Goal: Submit feedback/report problem

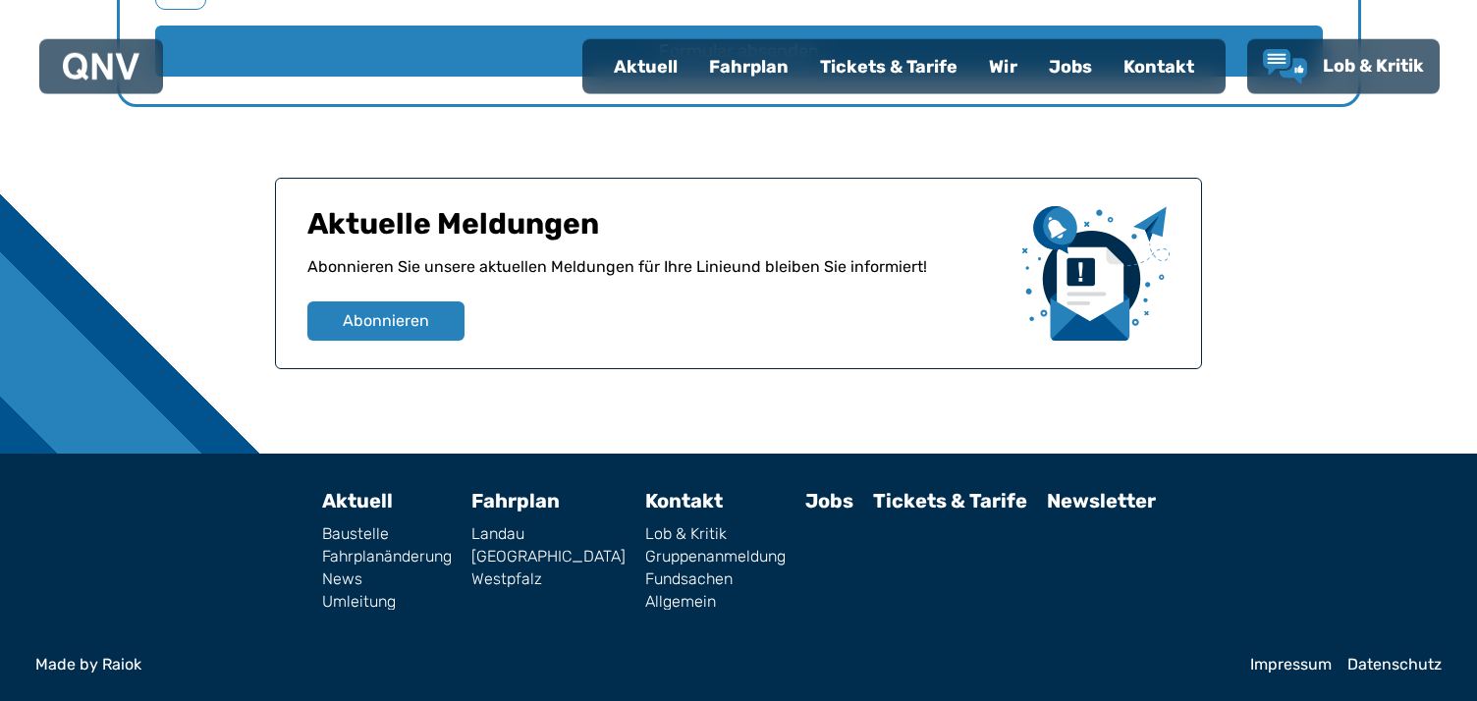
scroll to position [3313, 0]
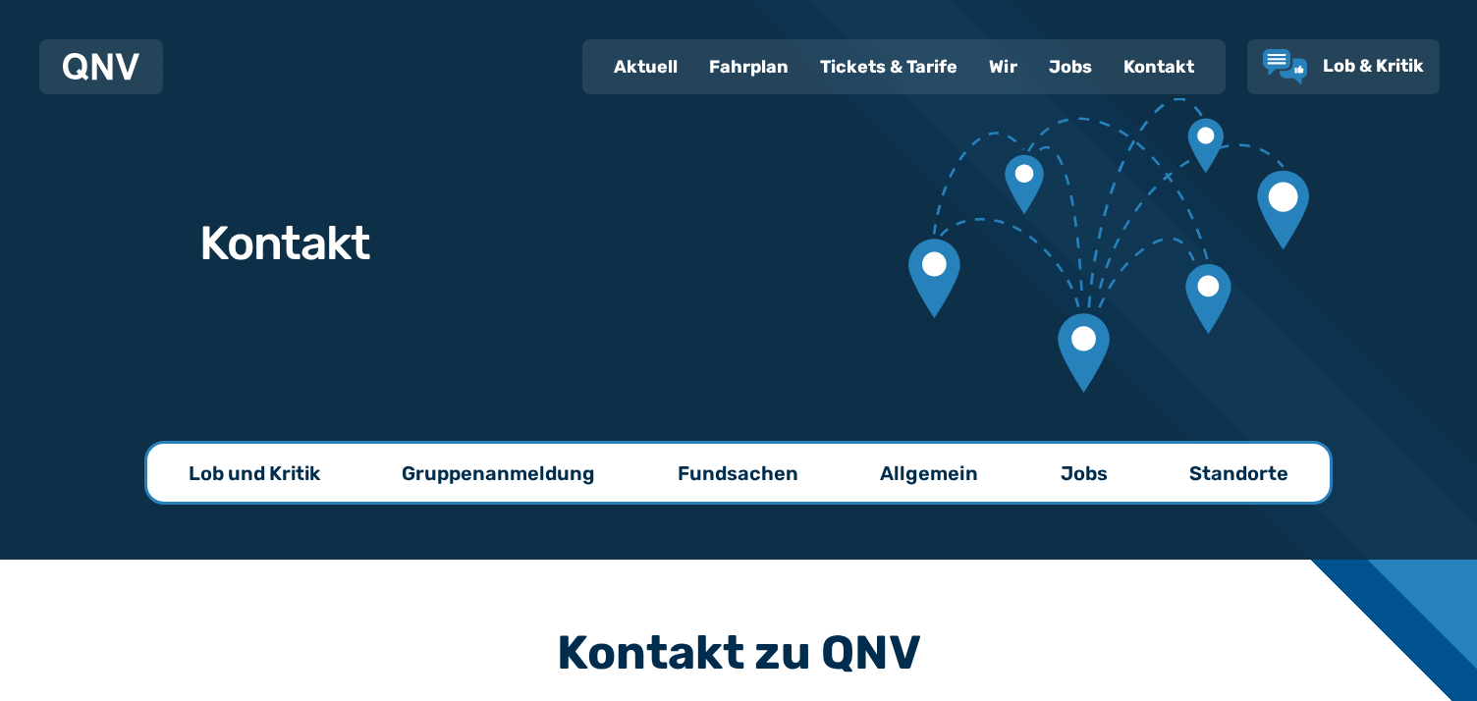
click at [1107, 90] on div "Kontakt" at bounding box center [1158, 66] width 102 height 51
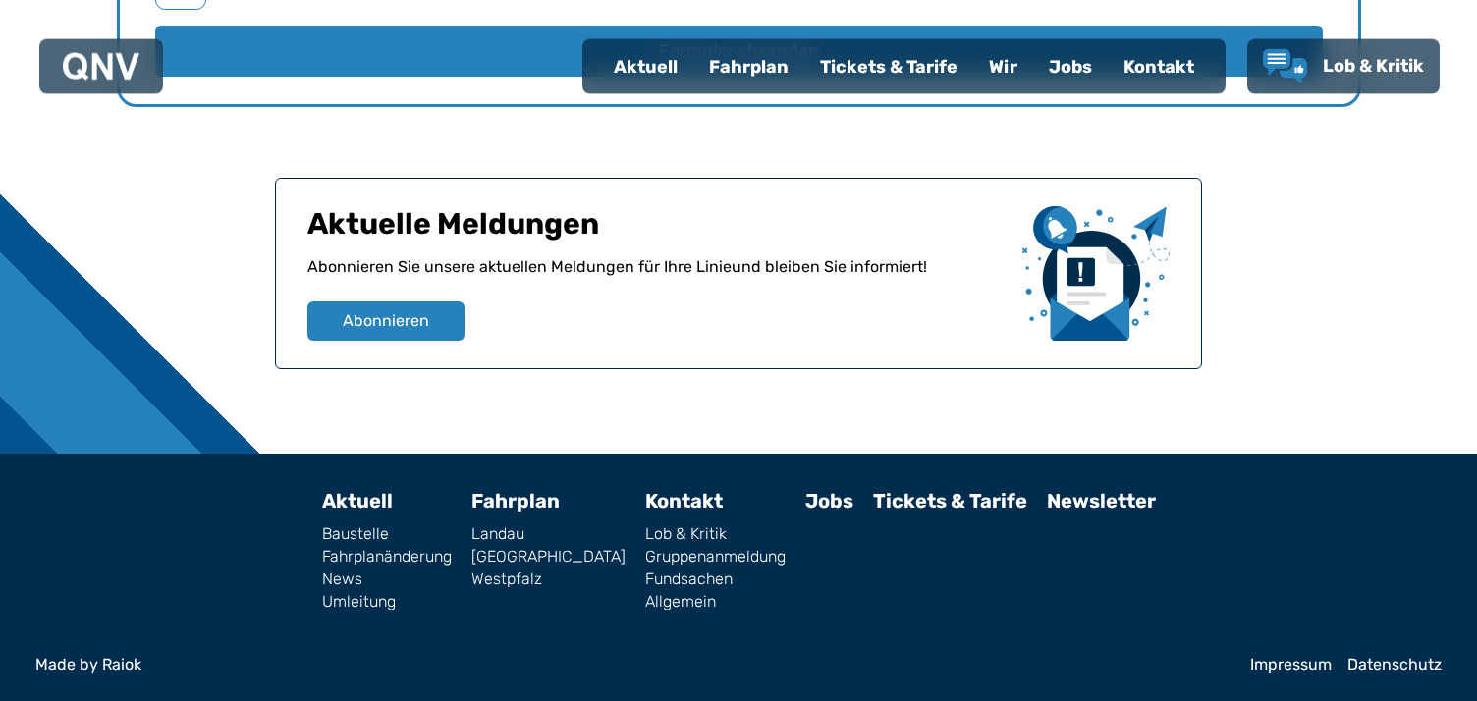
scroll to position [2739, 0]
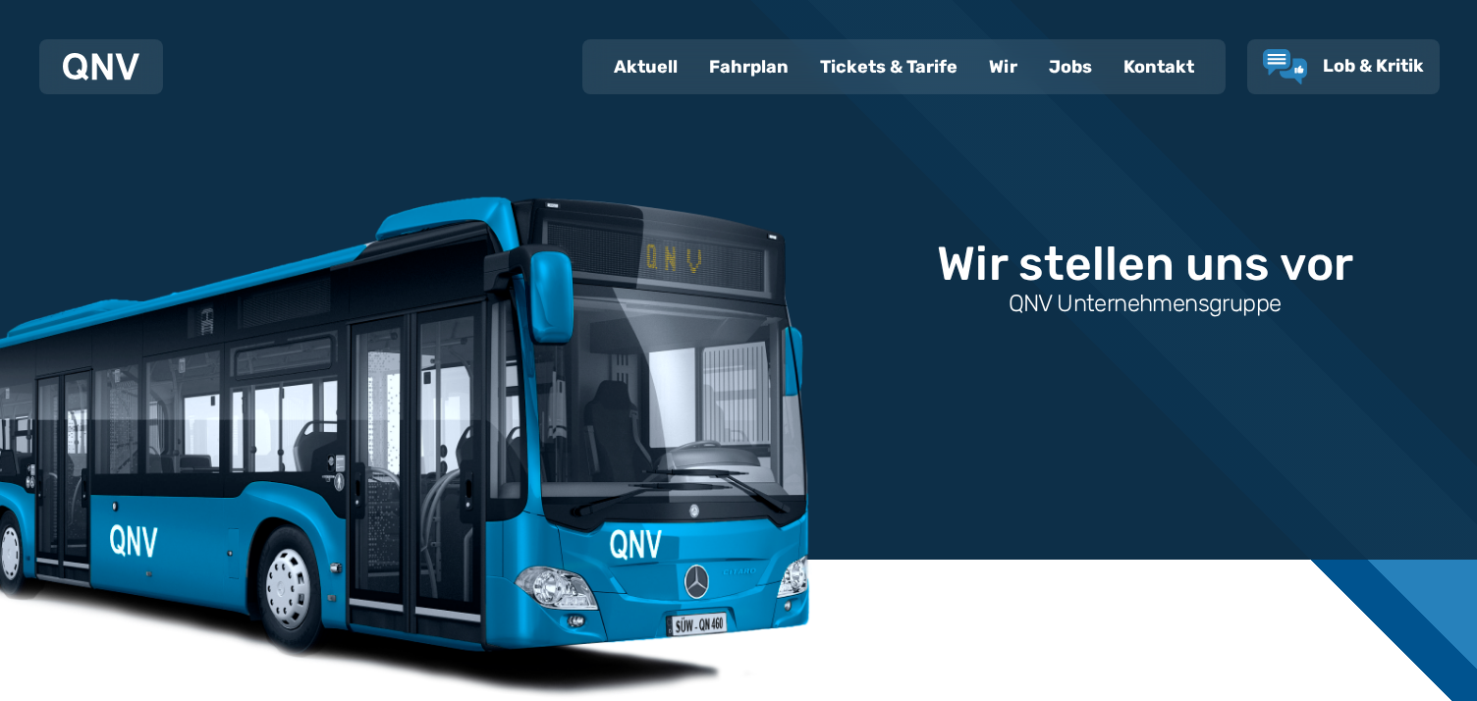
select select "*"
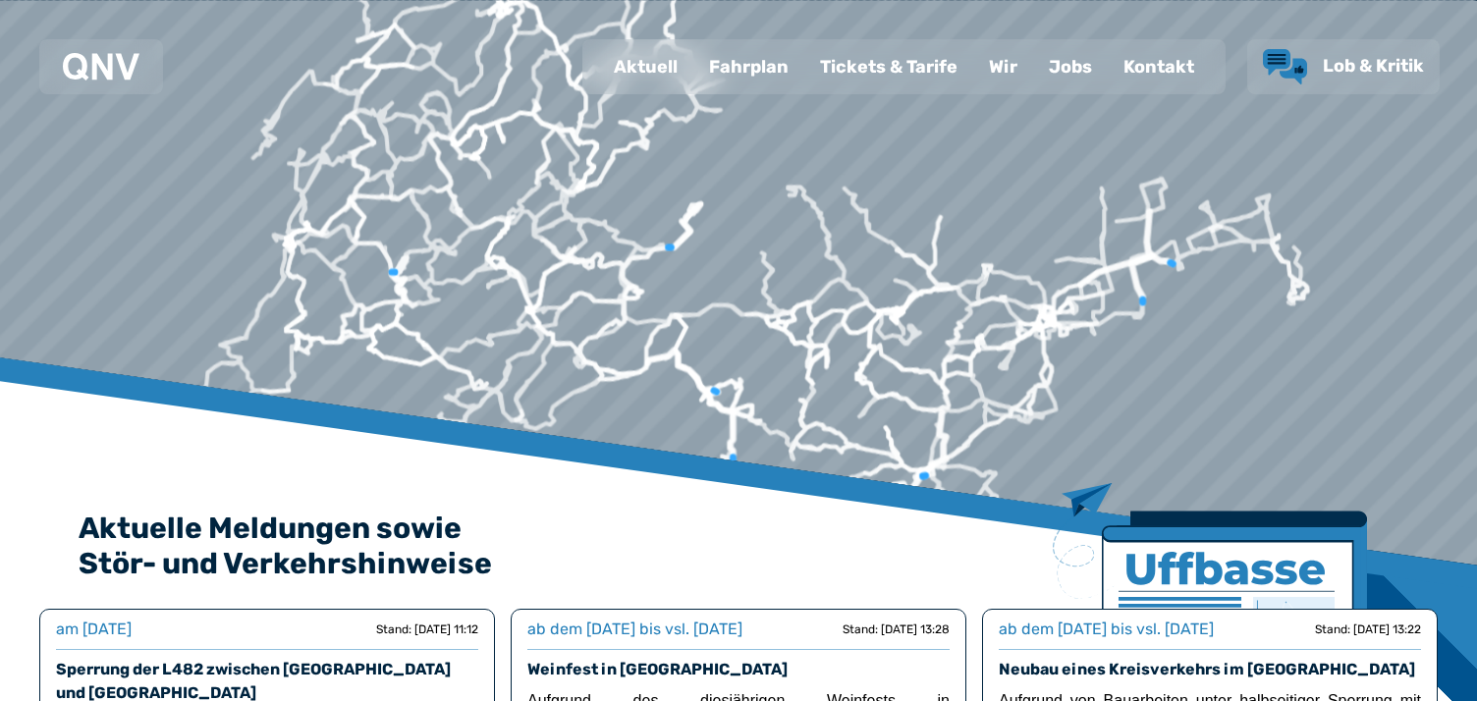
click at [1336, 77] on span "Lob & Kritik" at bounding box center [1372, 66] width 101 height 22
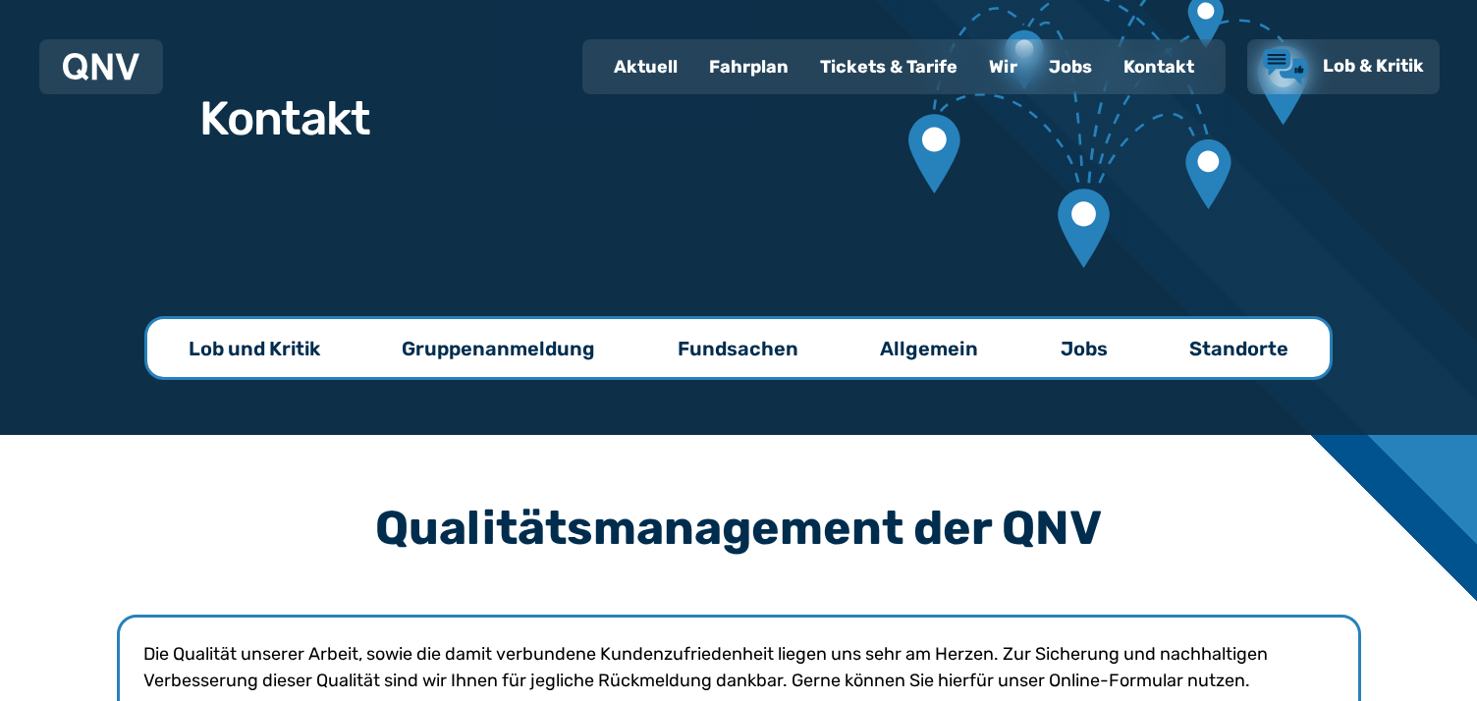
scroll to position [134, 0]
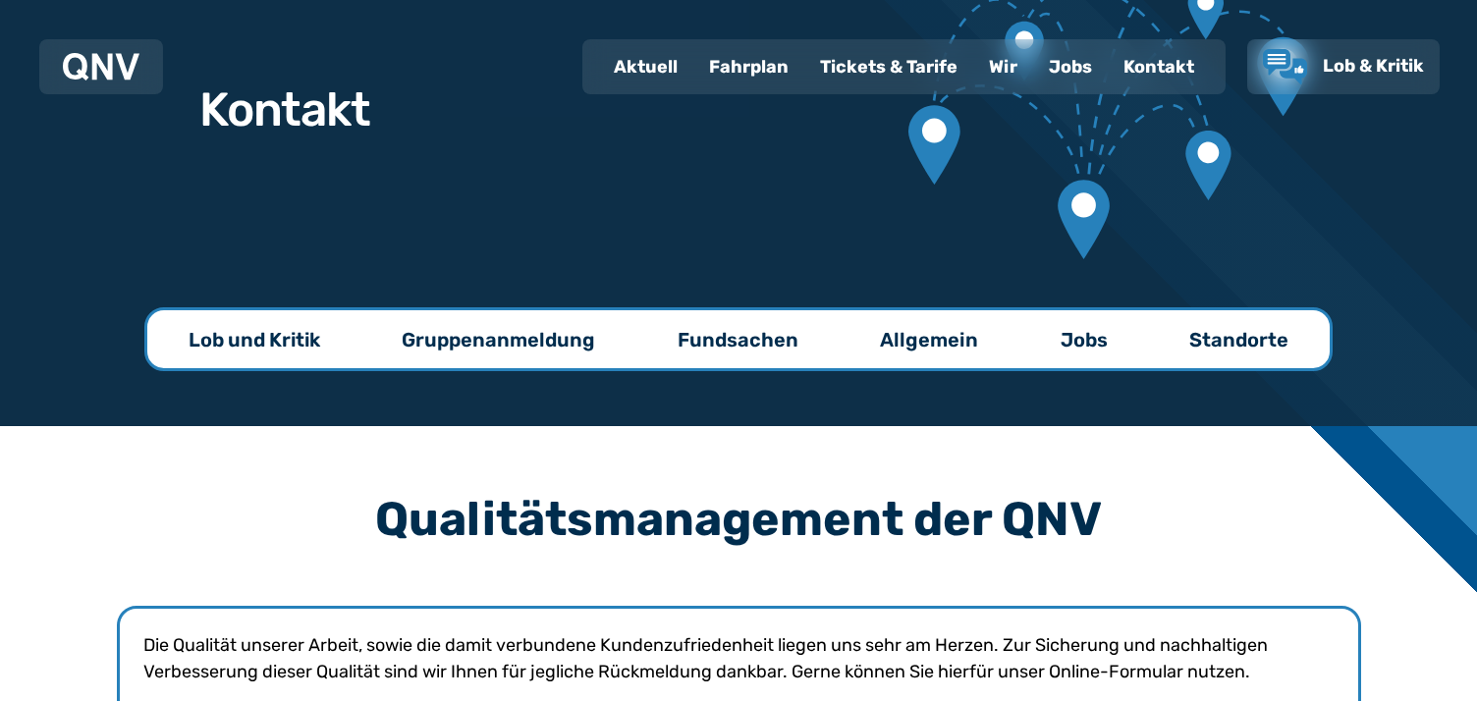
click at [978, 332] on p "Allgemein" at bounding box center [929, 339] width 98 height 27
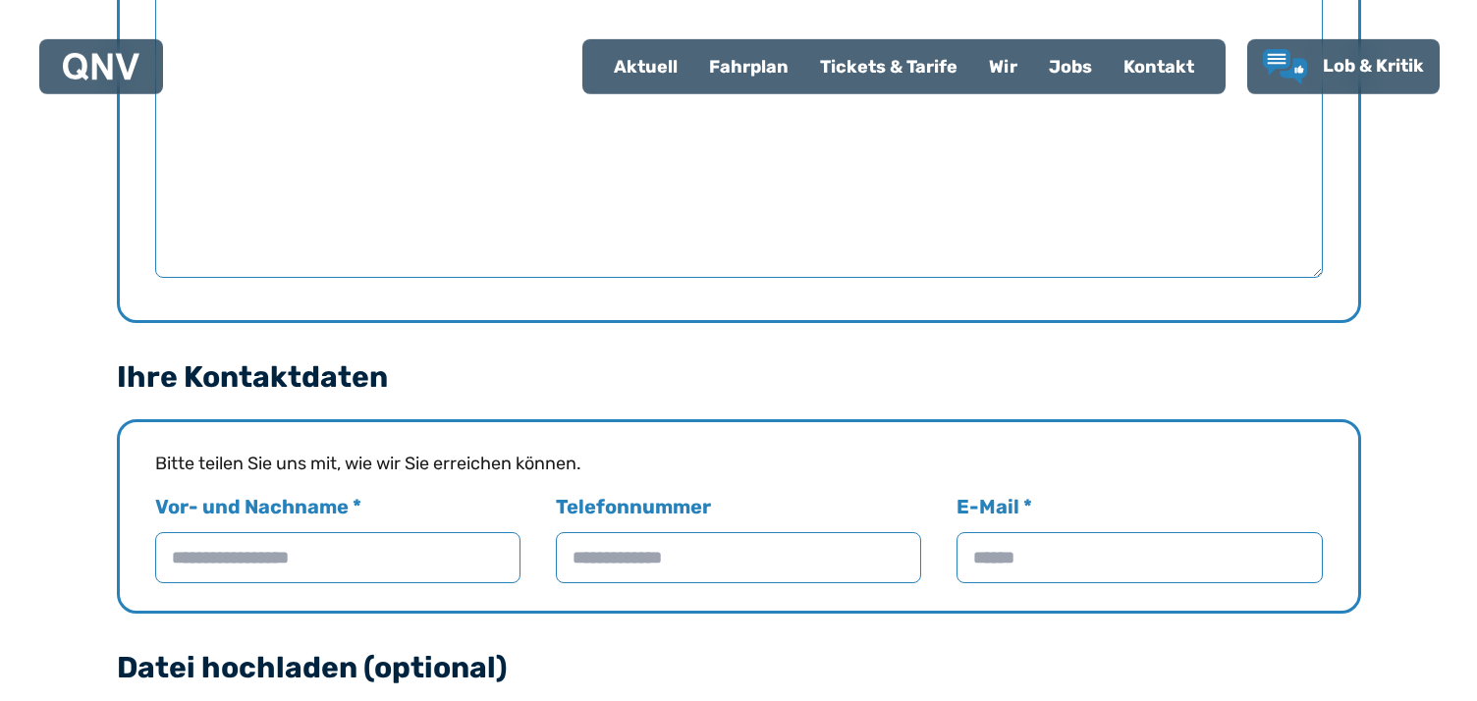
scroll to position [1200, 0]
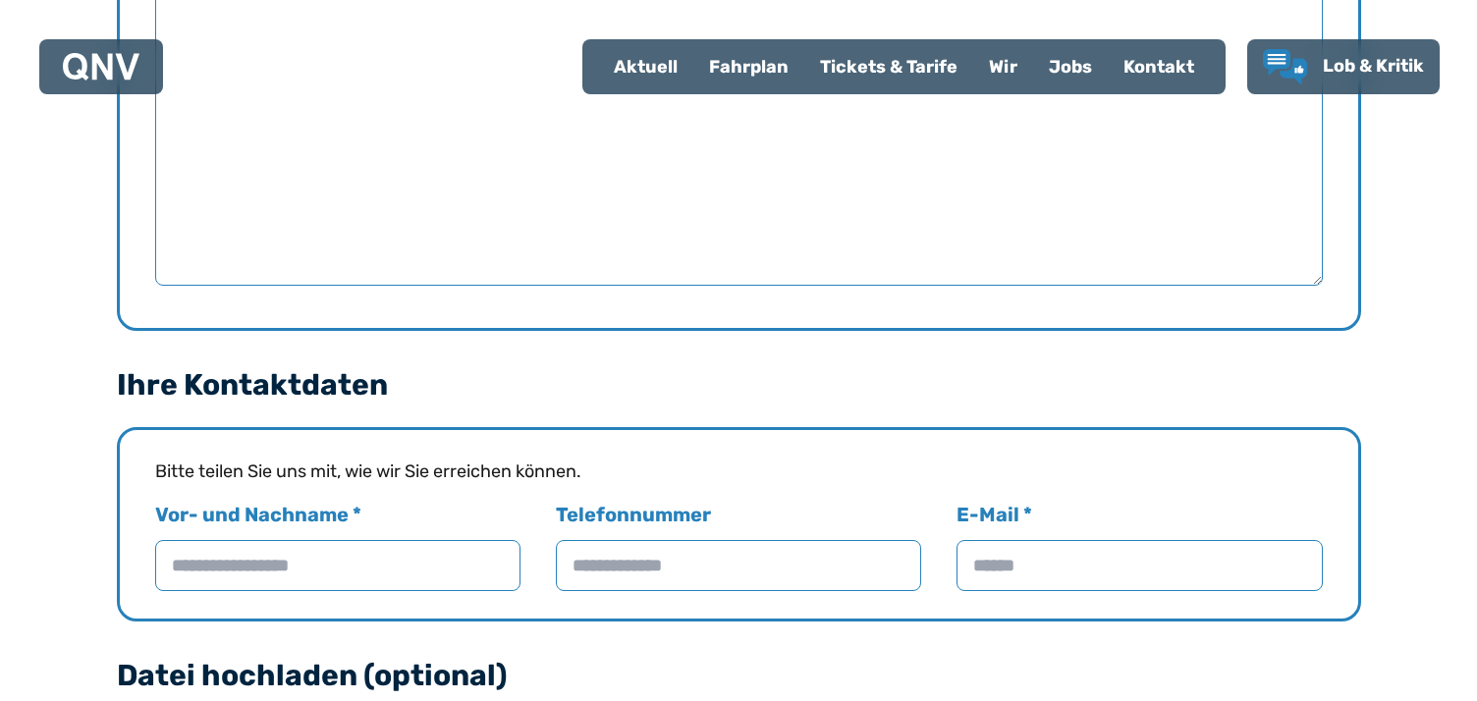
click at [1107, 80] on div "Kontakt" at bounding box center [1158, 66] width 102 height 51
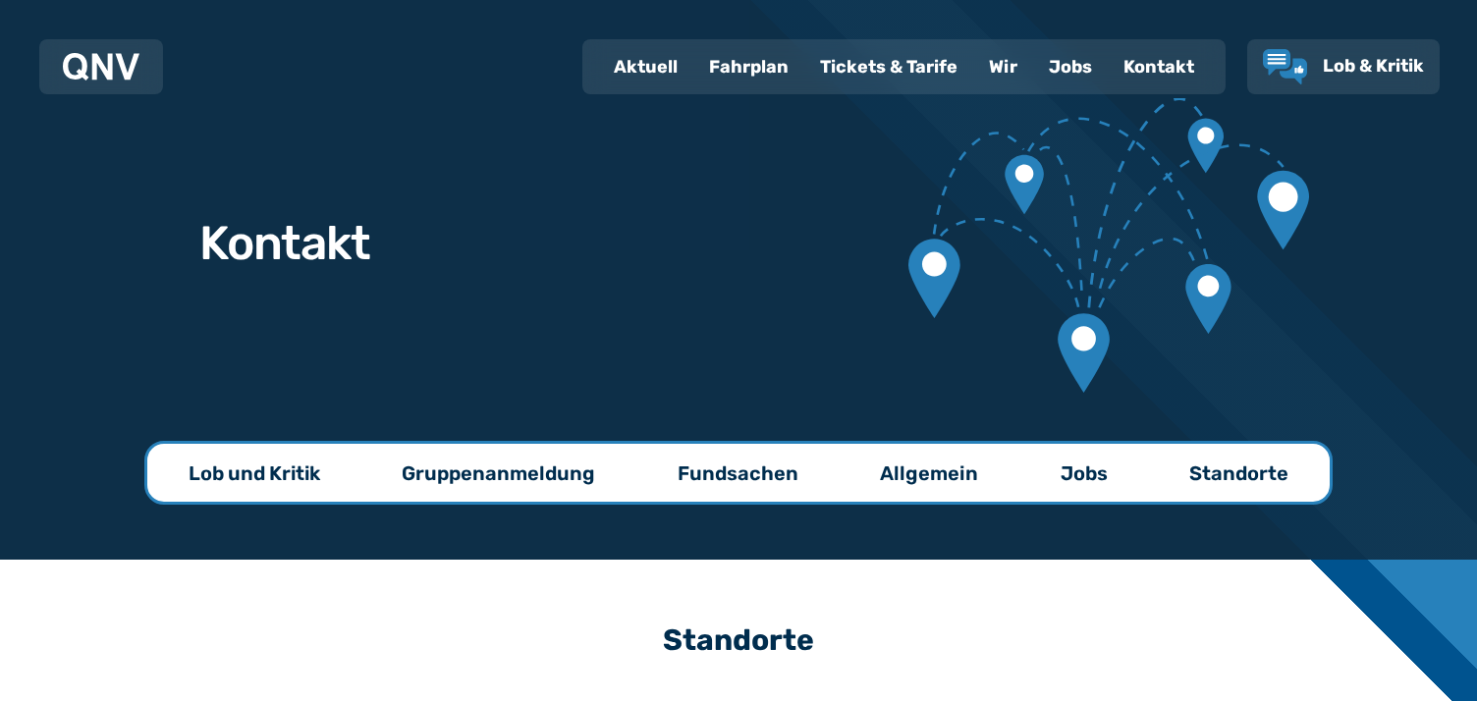
click at [1107, 80] on div "Kontakt" at bounding box center [1158, 66] width 102 height 51
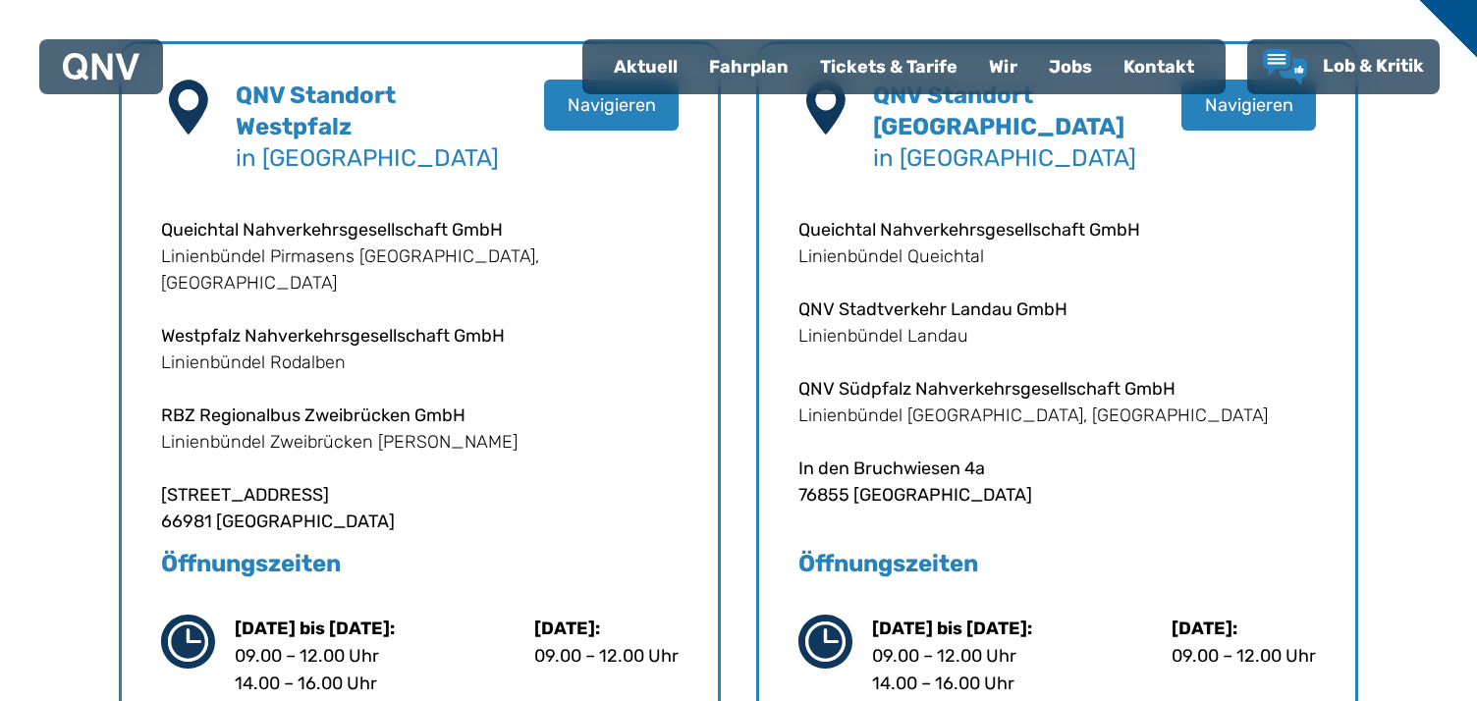
scroll to position [602, 0]
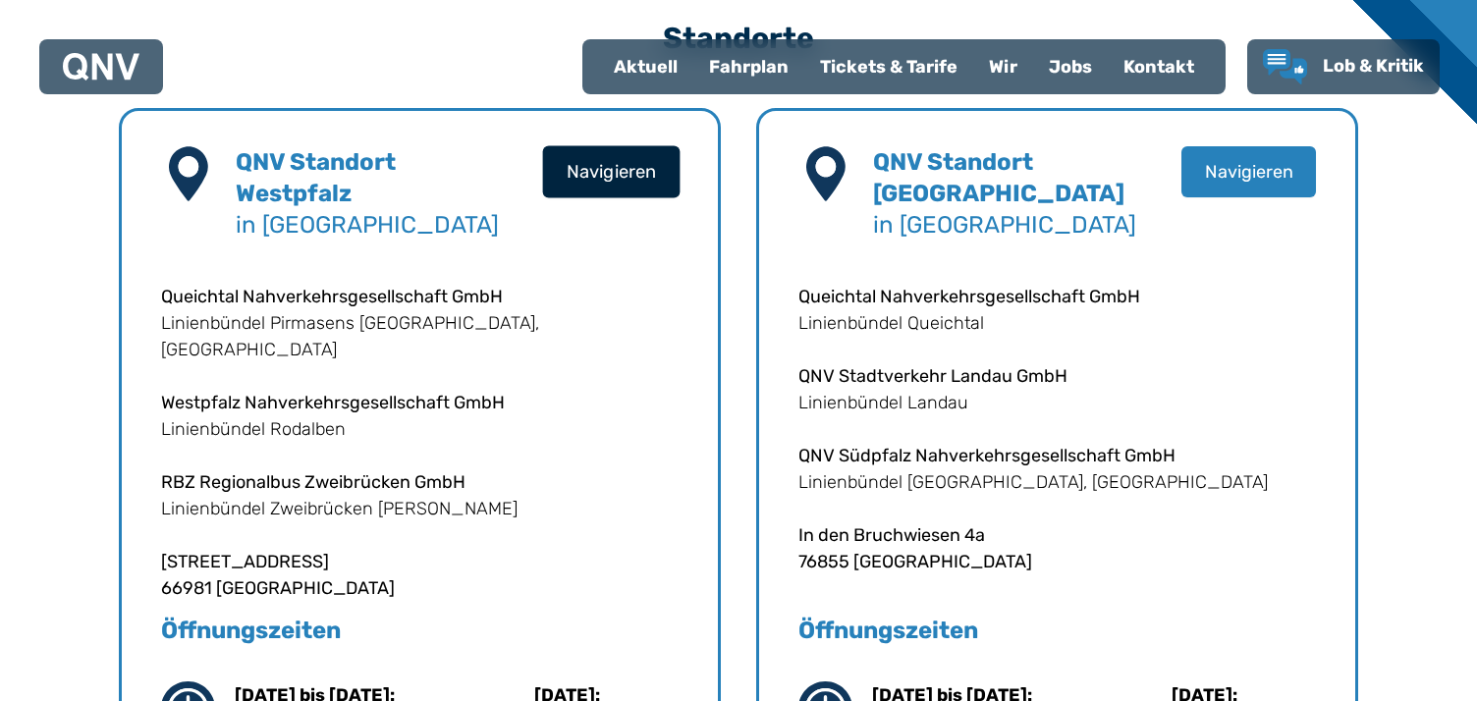
click at [630, 197] on button "Navigieren" at bounding box center [611, 171] width 137 height 52
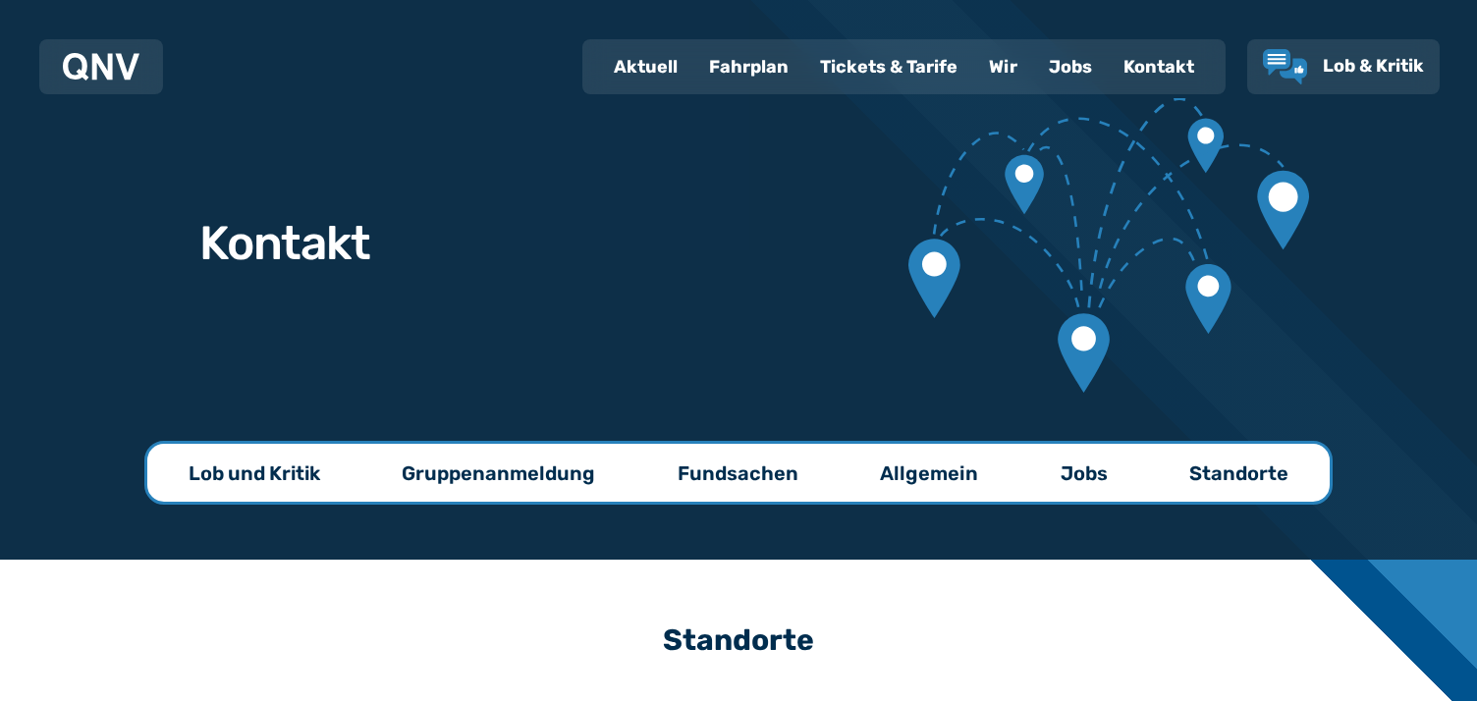
click at [1107, 85] on div "Kontakt" at bounding box center [1158, 66] width 102 height 51
click at [1122, 80] on div "Kontakt" at bounding box center [1158, 66] width 102 height 51
click at [1107, 77] on div "Kontakt" at bounding box center [1158, 66] width 102 height 51
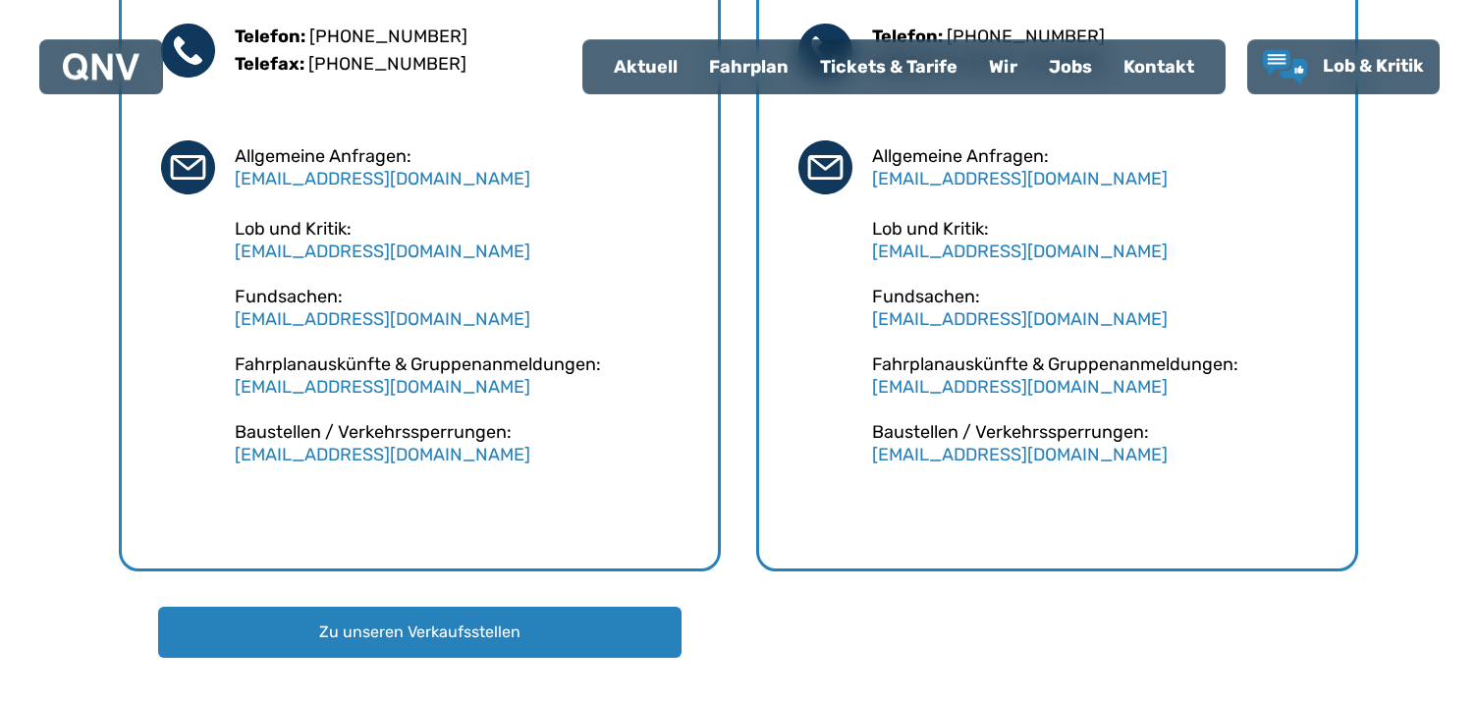
scroll to position [1472, 0]
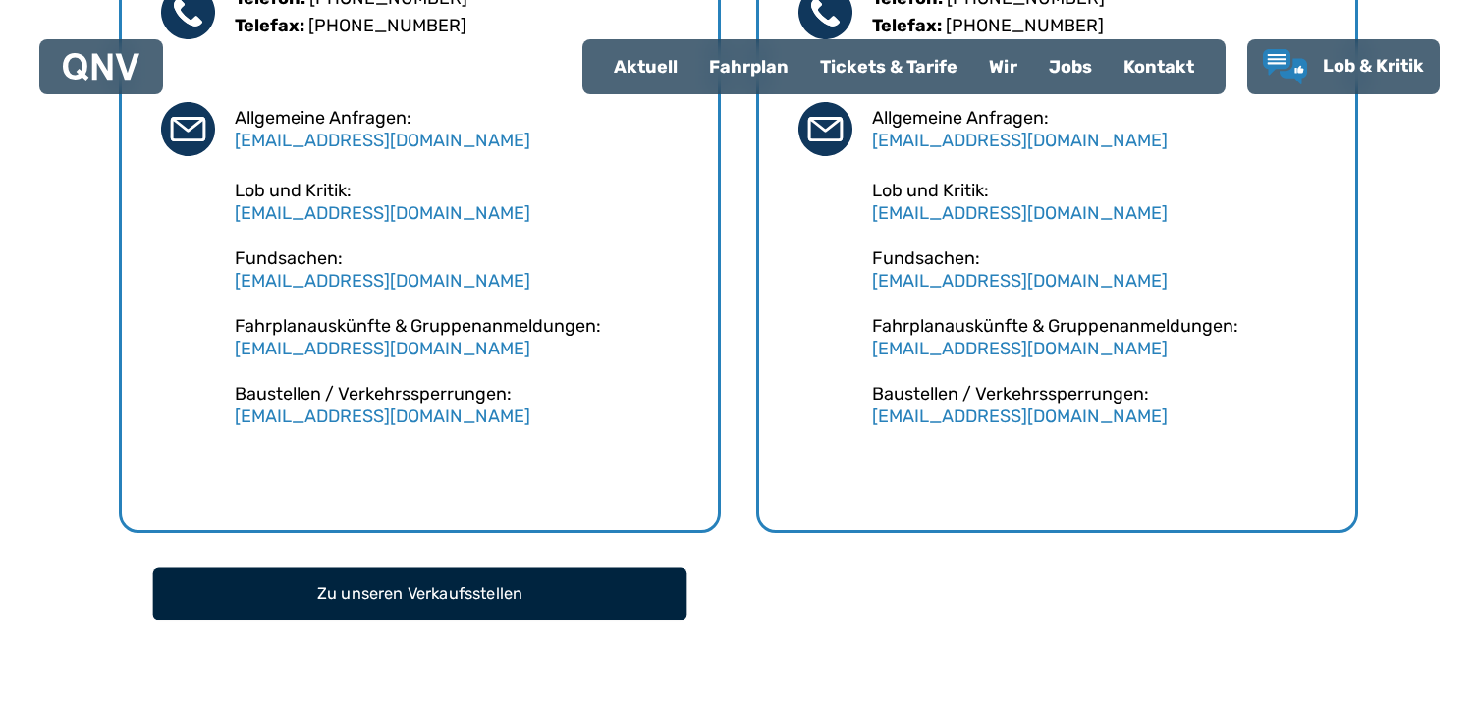
click at [556, 618] on button "Zu unseren Verkaufsstellen" at bounding box center [420, 593] width 534 height 52
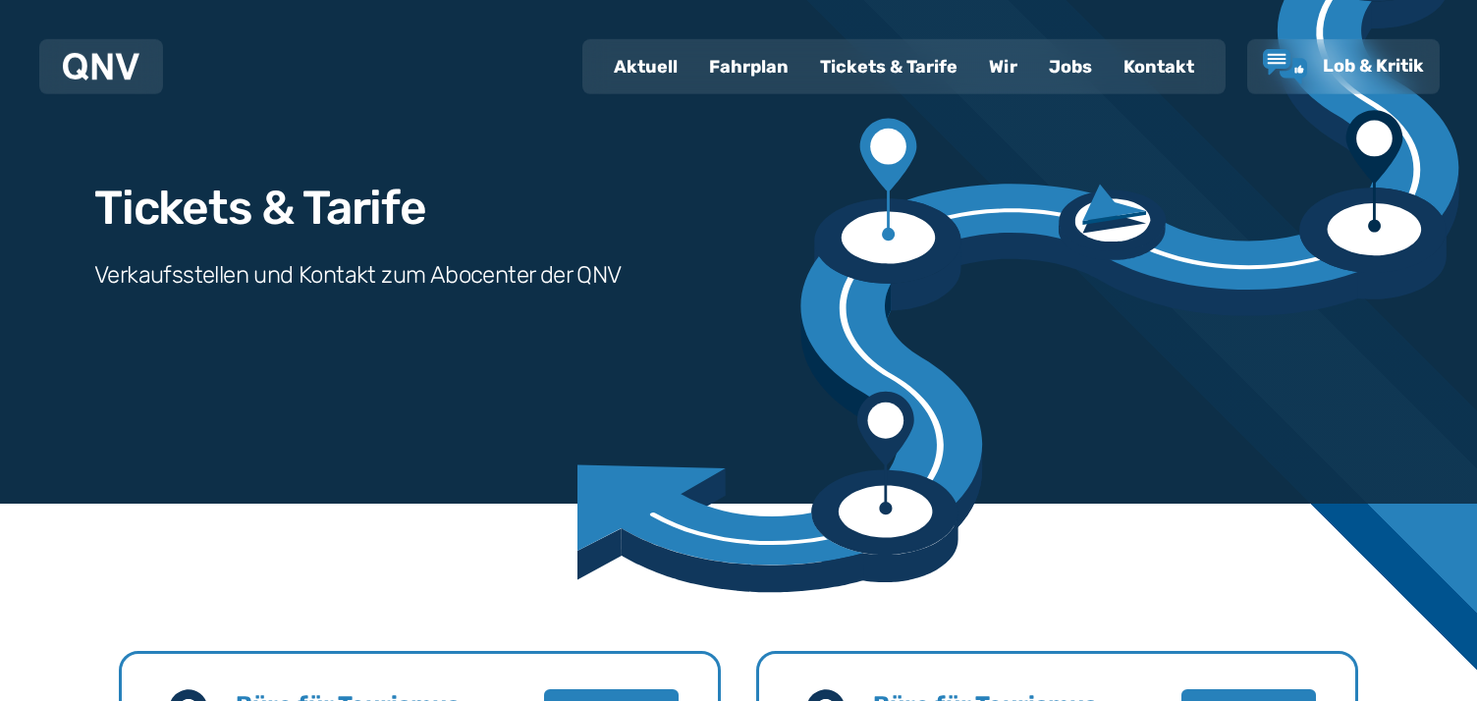
scroll to position [67, 0]
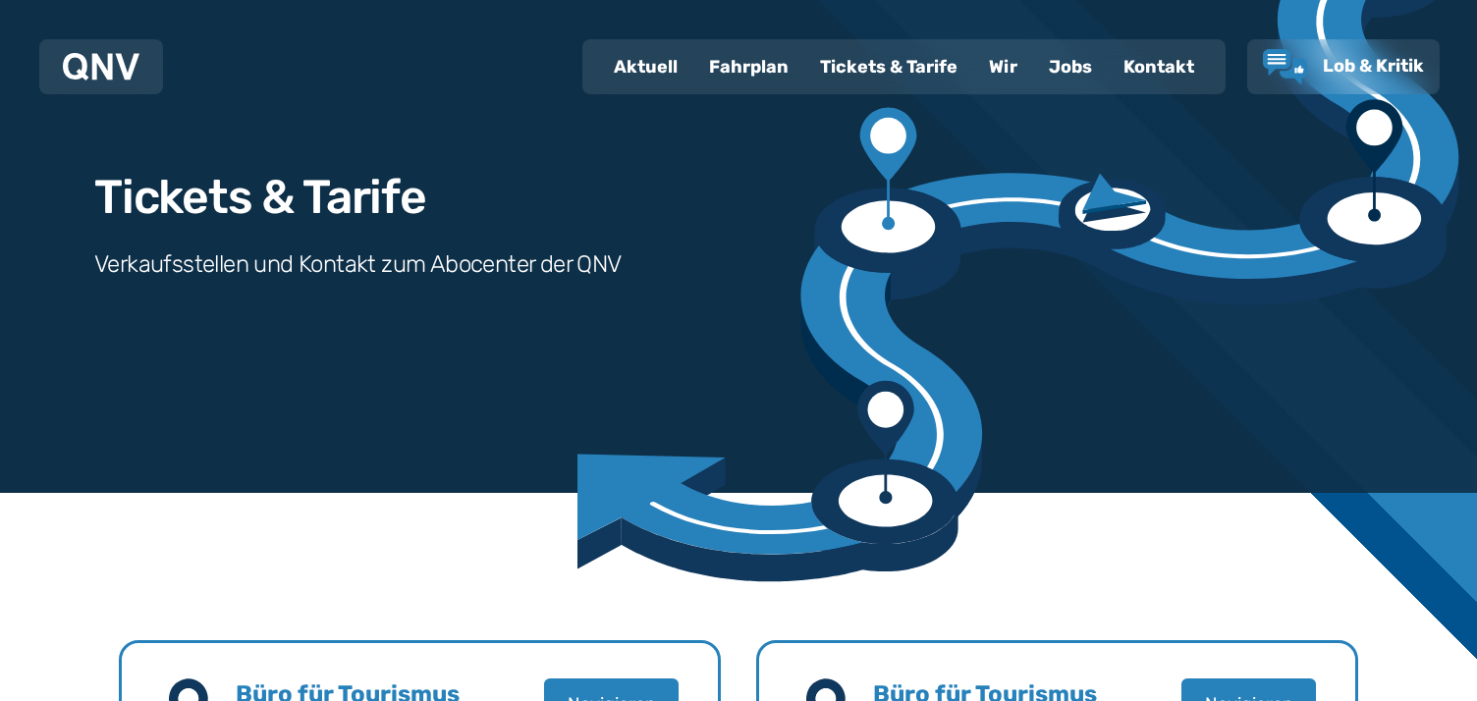
click at [973, 77] on div "Wir" at bounding box center [1003, 66] width 60 height 51
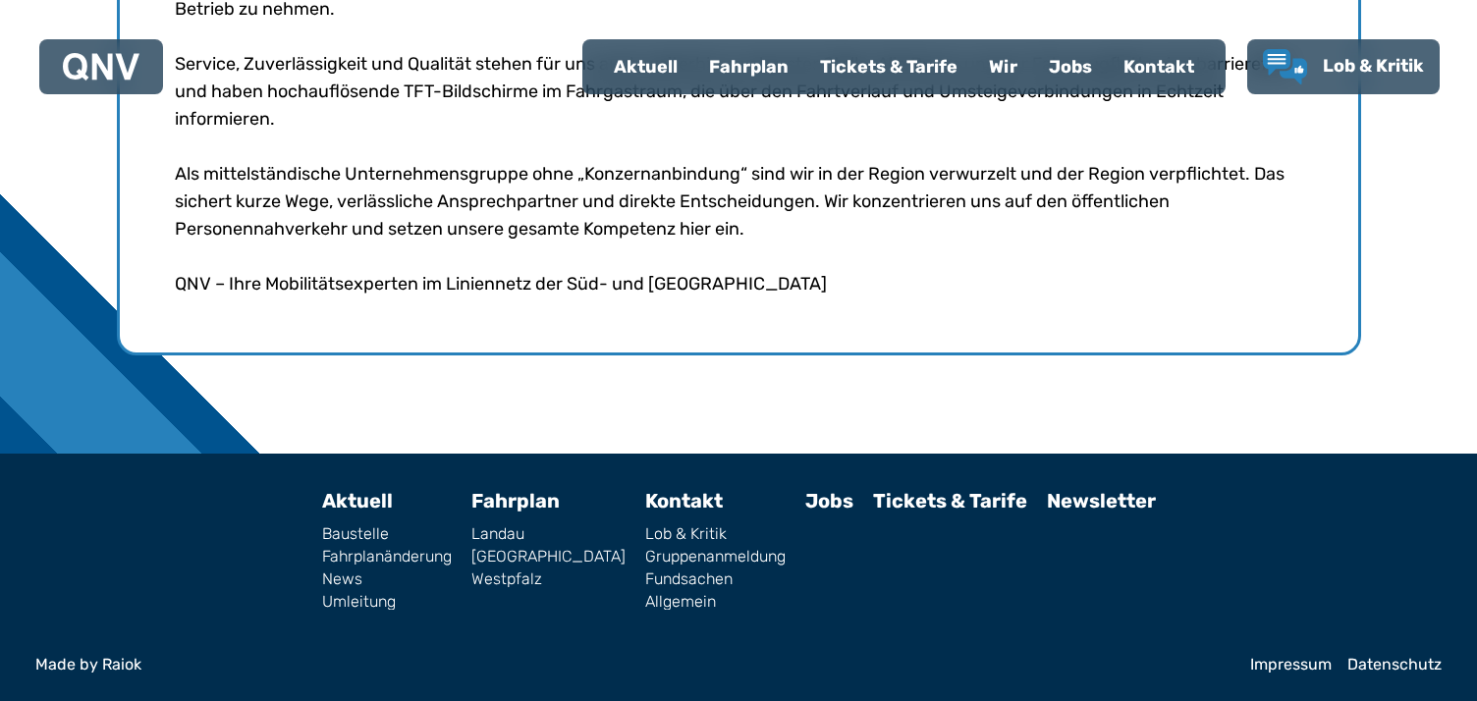
scroll to position [1500, 0]
click at [645, 526] on link "Lob & Kritik" at bounding box center [715, 534] width 140 height 16
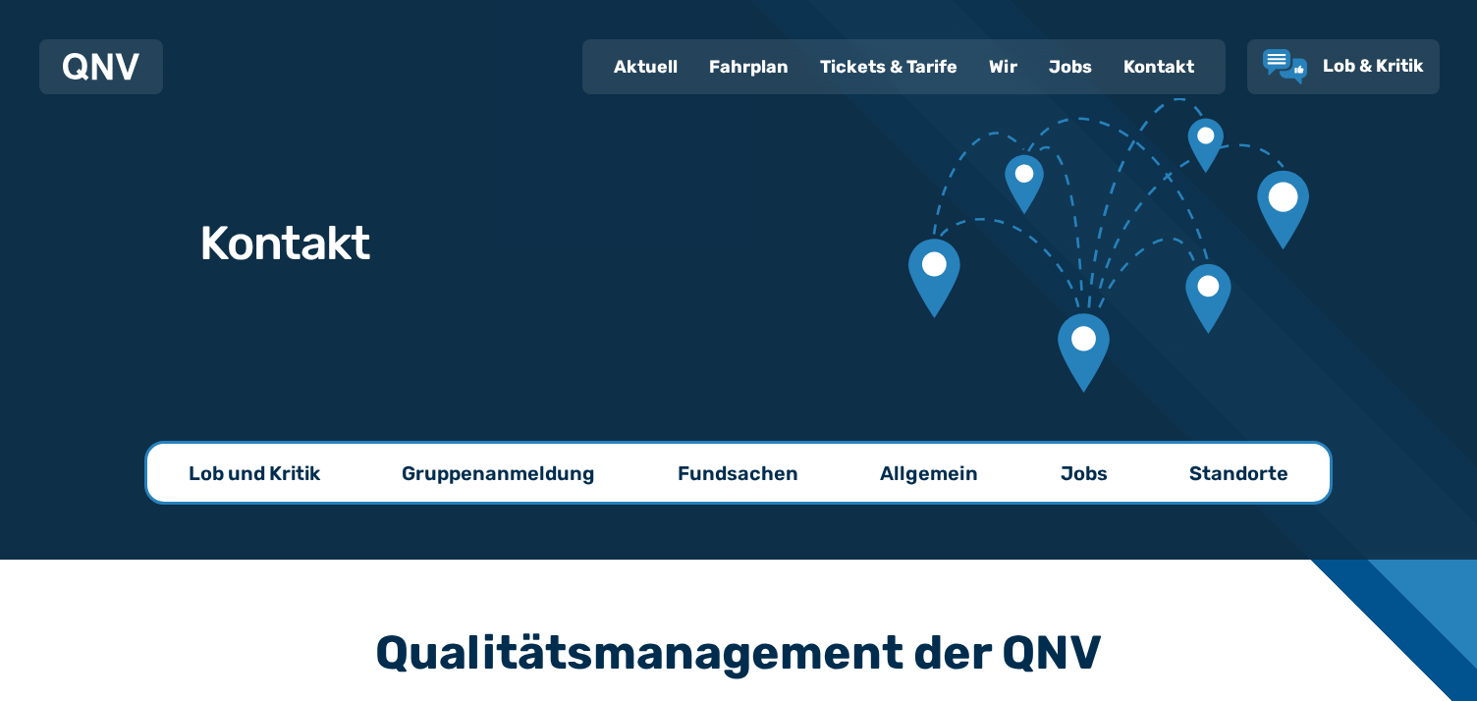
click at [286, 459] on p "Lob und Kritik" at bounding box center [254, 472] width 132 height 27
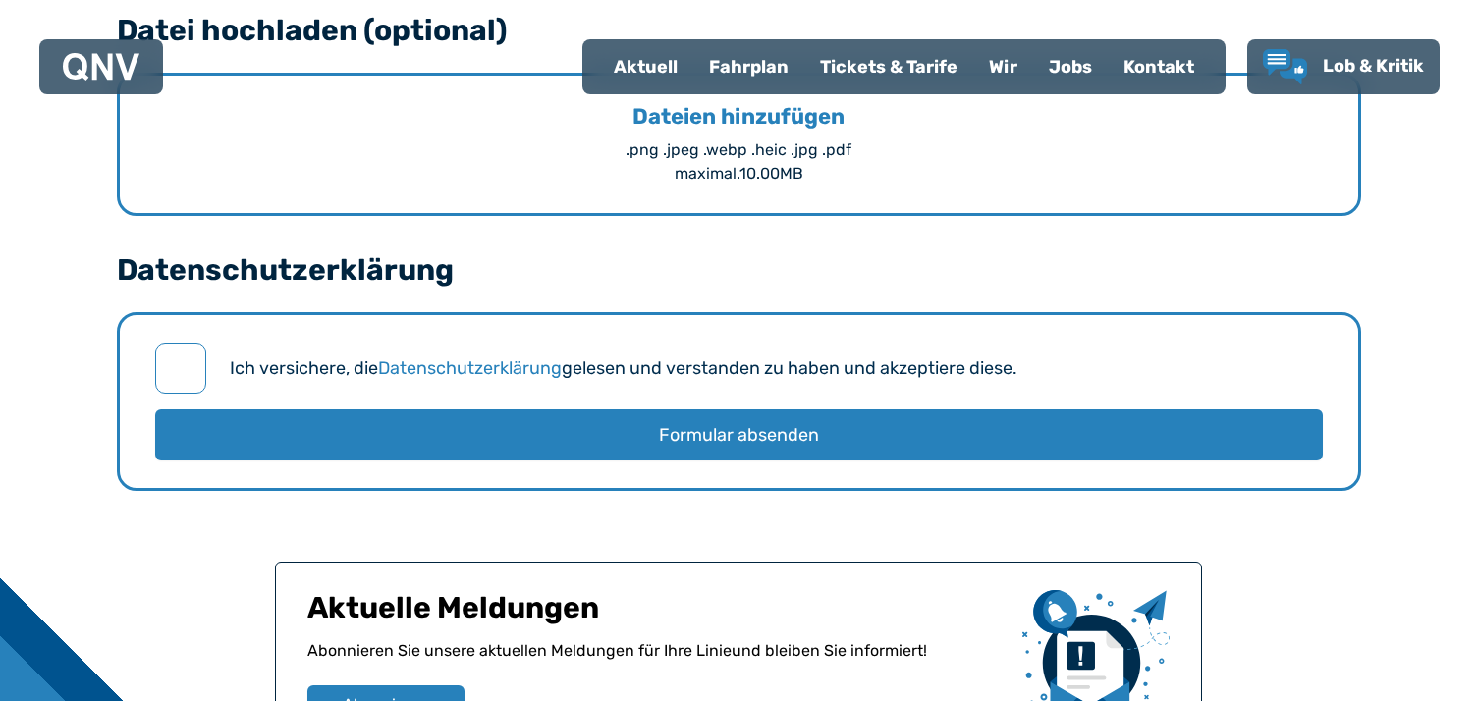
scroll to position [2408, 0]
